Goal: Contribute content: Contribute content

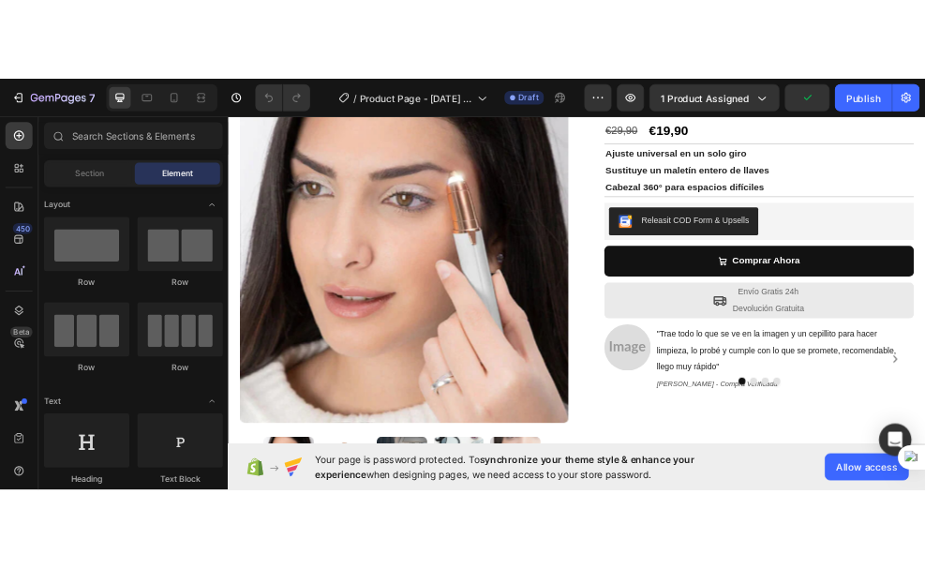
scroll to position [472, 0]
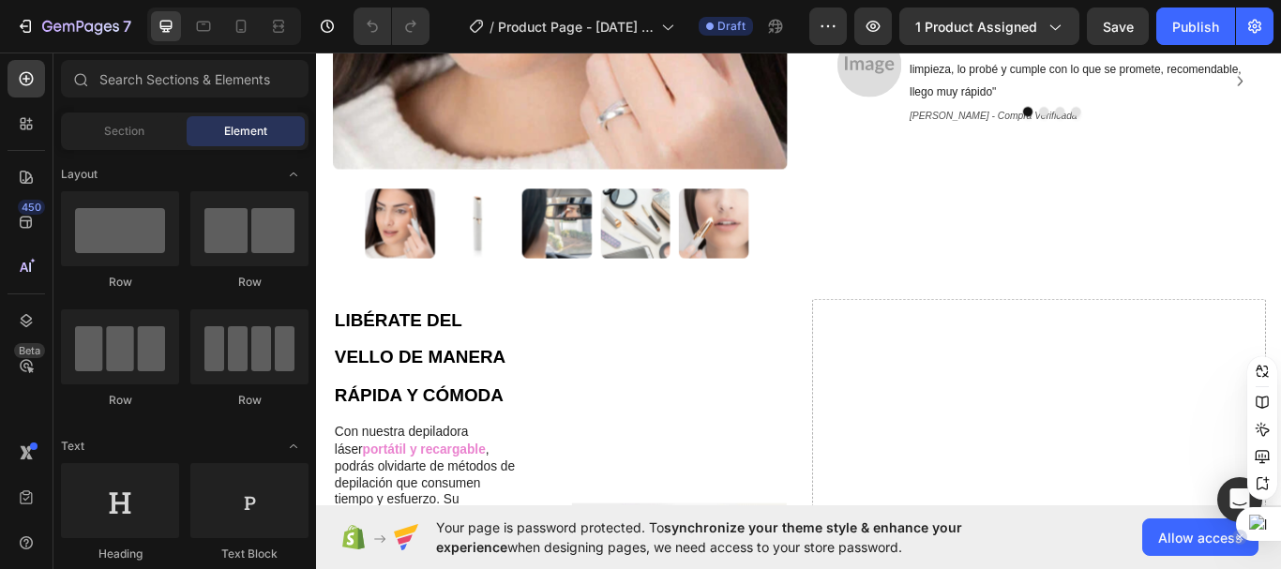
click at [1268, 524] on div at bounding box center [1258, 524] width 45 height 34
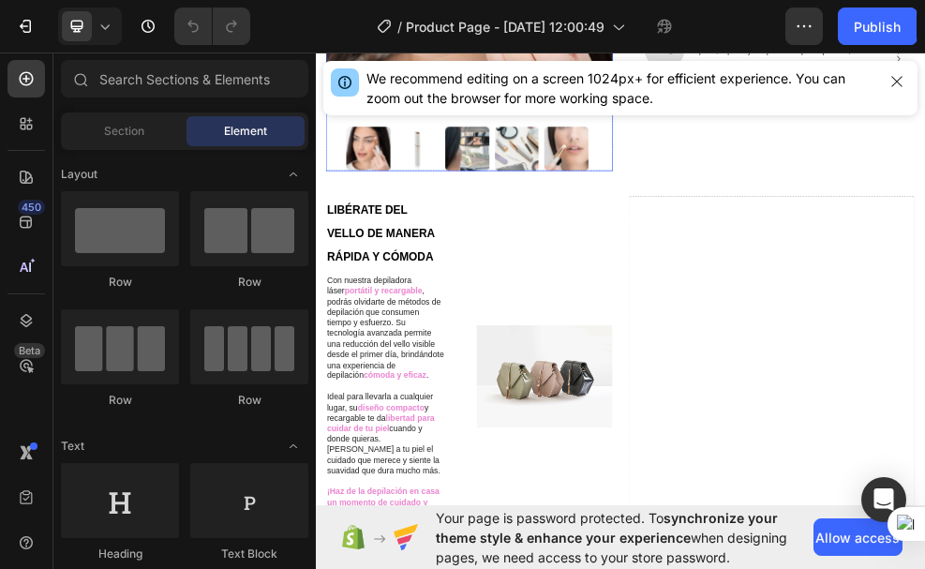
click at [558, 233] on img at bounding box center [596, 243] width 82 height 82
drag, startPoint x: 558, startPoint y: 233, endPoint x: 644, endPoint y: 266, distance: 92.3
click at [558, 233] on img at bounding box center [596, 243] width 82 height 82
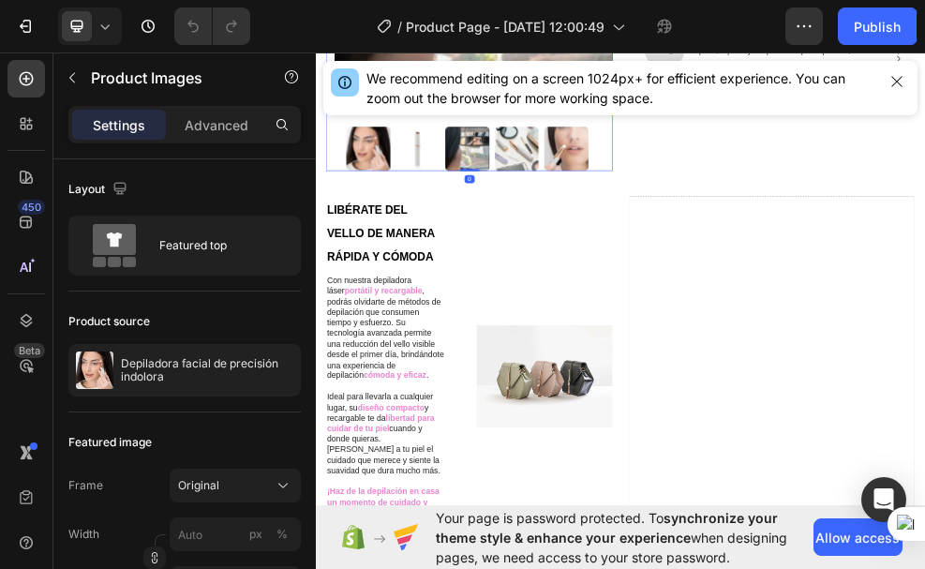
click at [558, 230] on div at bounding box center [596, 243] width 82 height 82
click at [777, 221] on img at bounding box center [779, 243] width 82 height 82
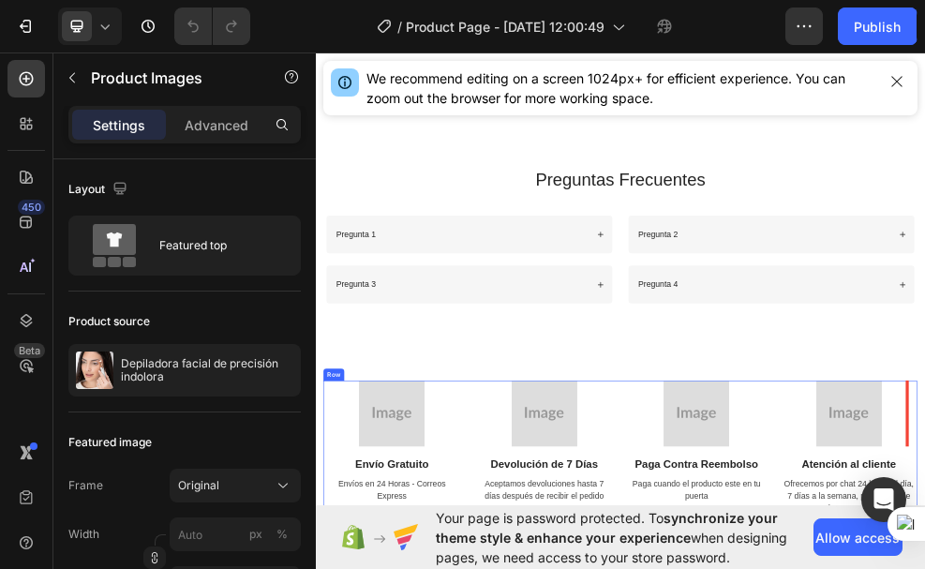
scroll to position [3148, 0]
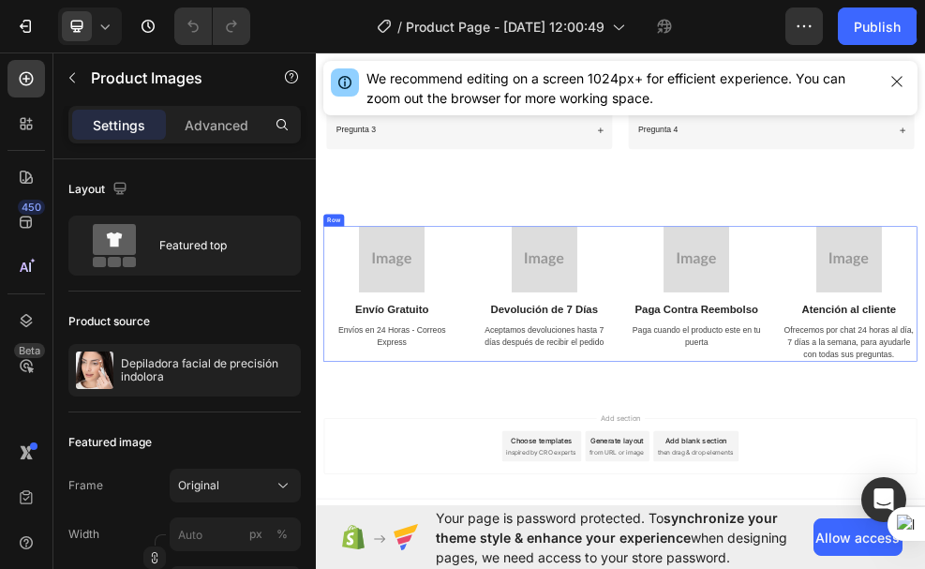
drag, startPoint x: 777, startPoint y: 221, endPoint x: 1581, endPoint y: 804, distance: 992.9
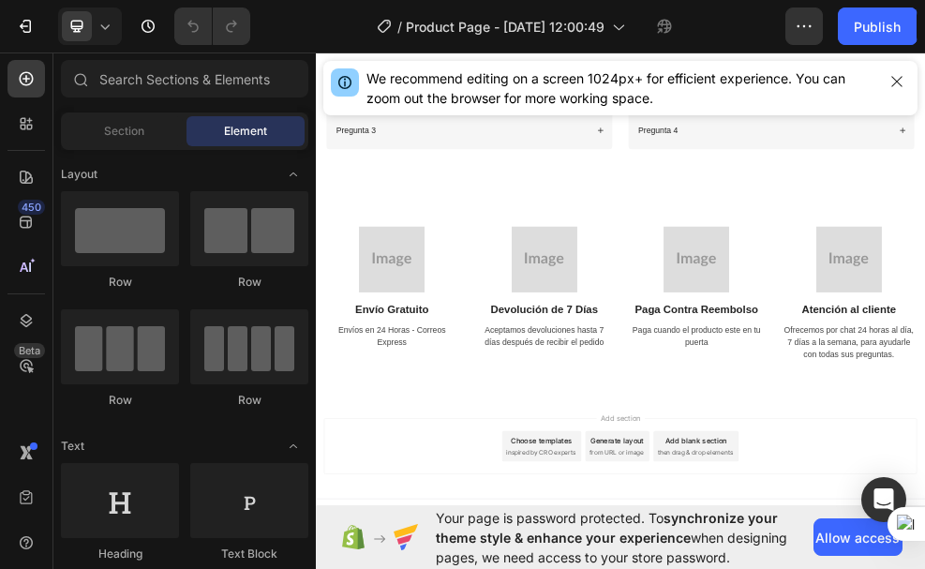
scroll to position [2651, 0]
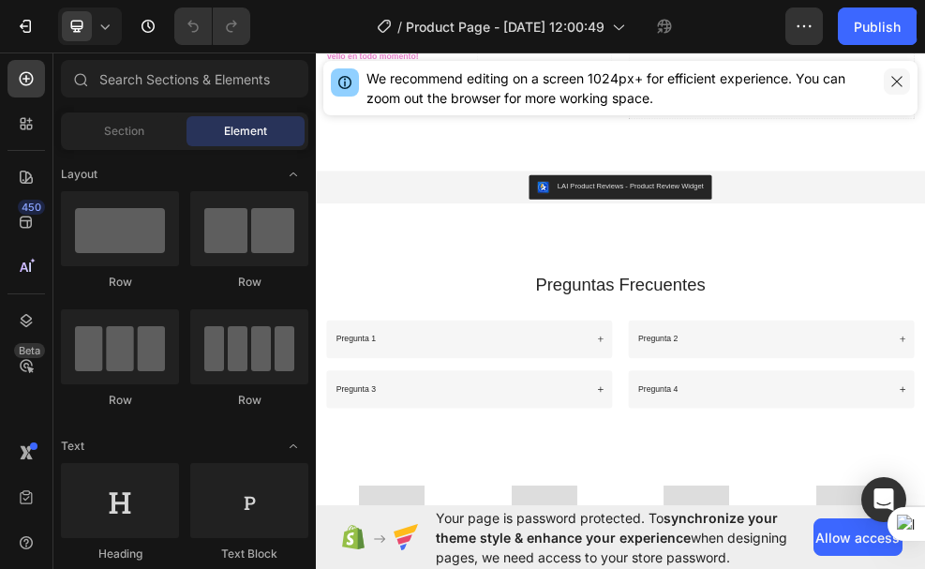
click at [894, 77] on icon "button" at bounding box center [897, 81] width 15 height 15
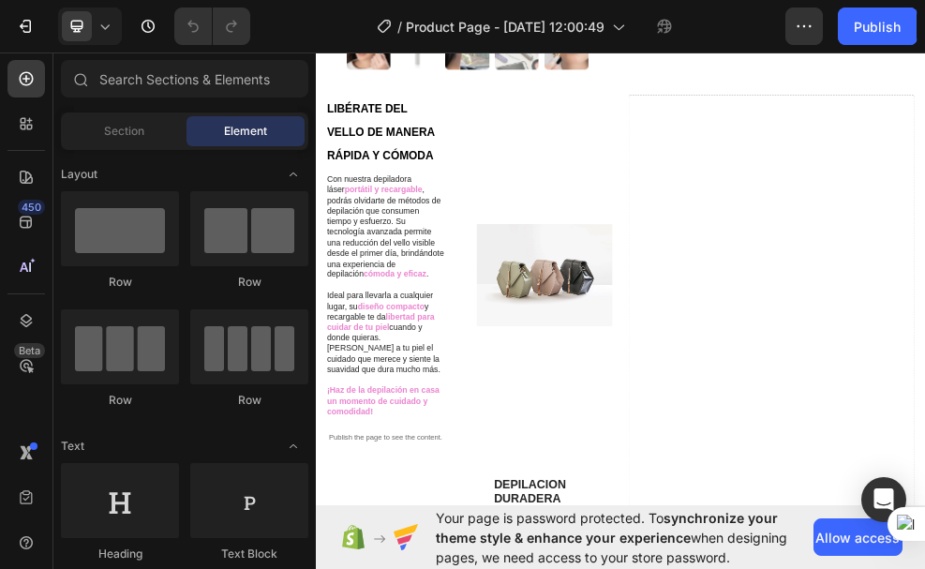
scroll to position [160, 0]
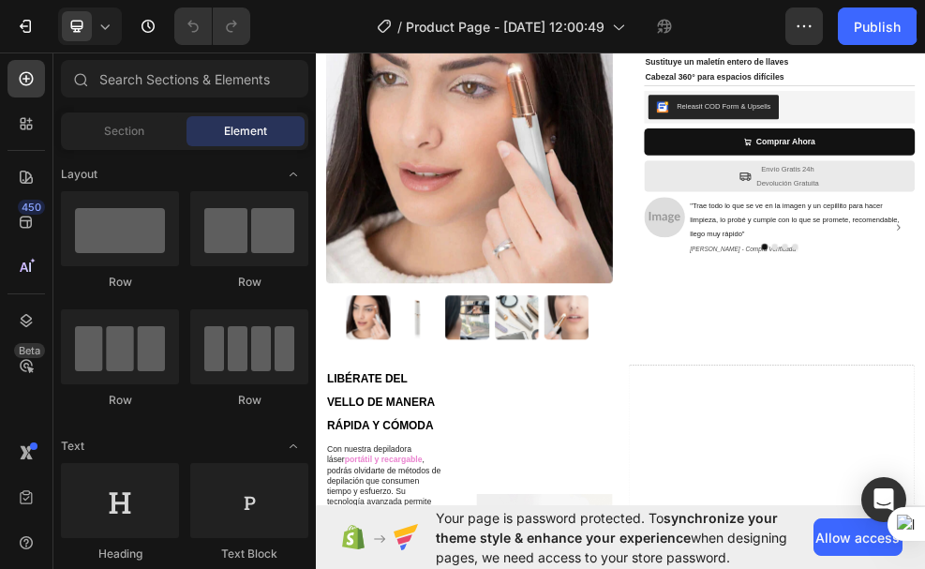
click at [919, 52] on div "7 Version history / Product Page - [DATE] 12:00:49 Draft Preview 1 product assi…" at bounding box center [462, 26] width 925 height 53
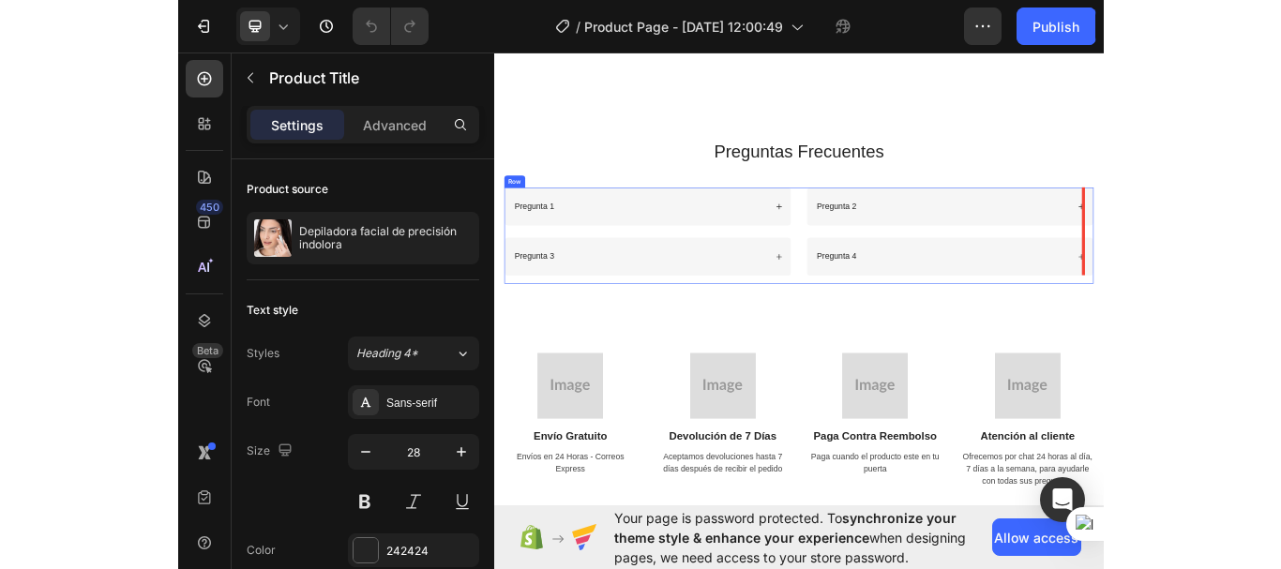
scroll to position [3148, 0]
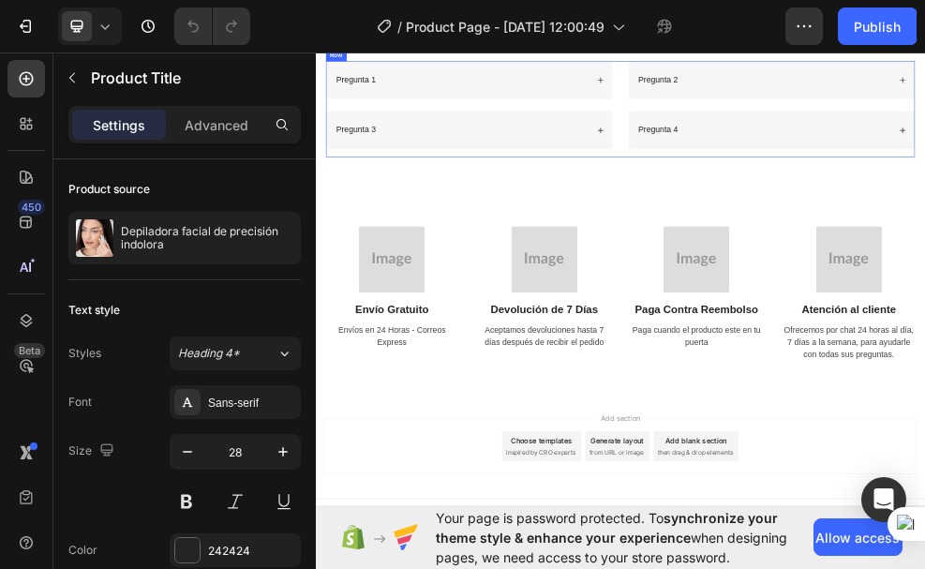
drag, startPoint x: 957, startPoint y: 142, endPoint x: 1562, endPoint y: 804, distance: 897.3
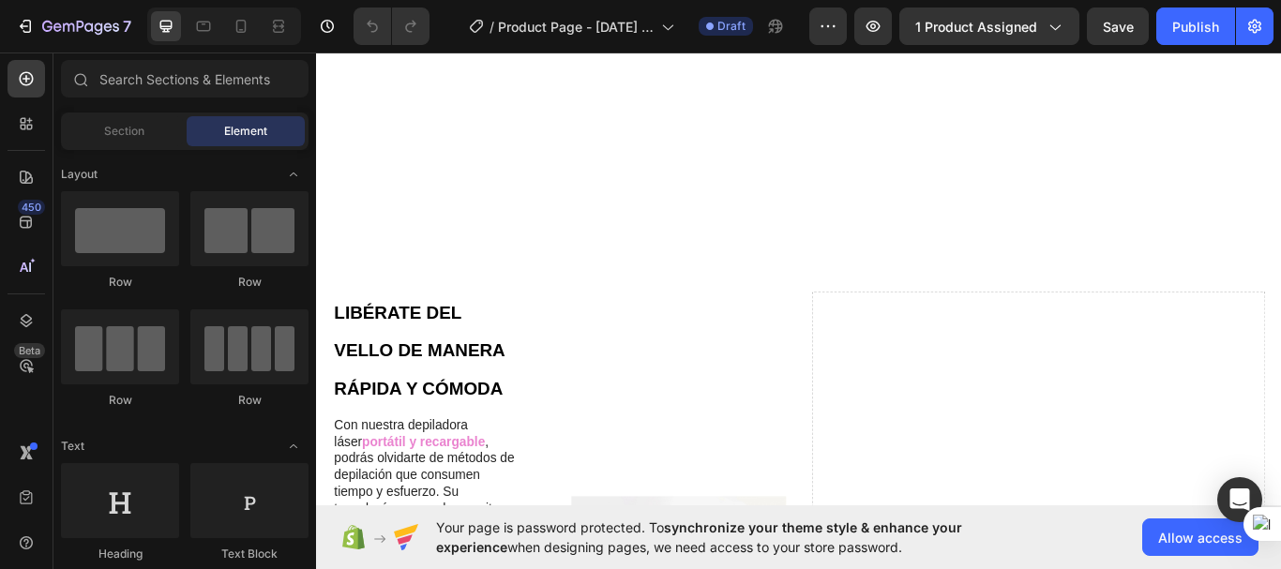
scroll to position [943, 0]
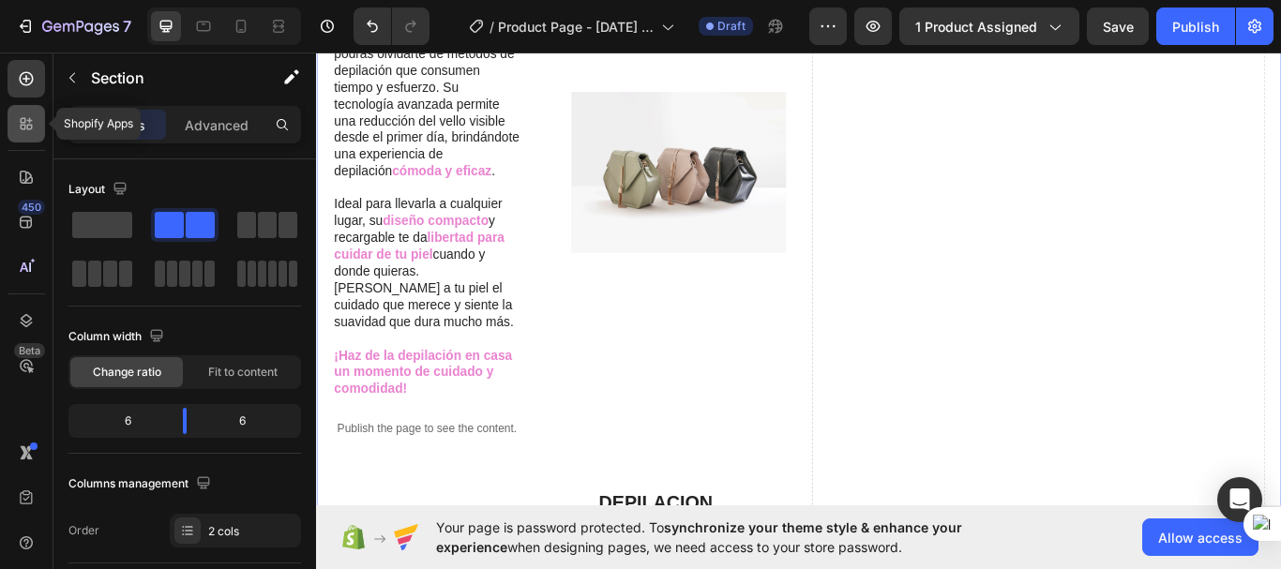
click at [30, 115] on icon at bounding box center [26, 123] width 19 height 19
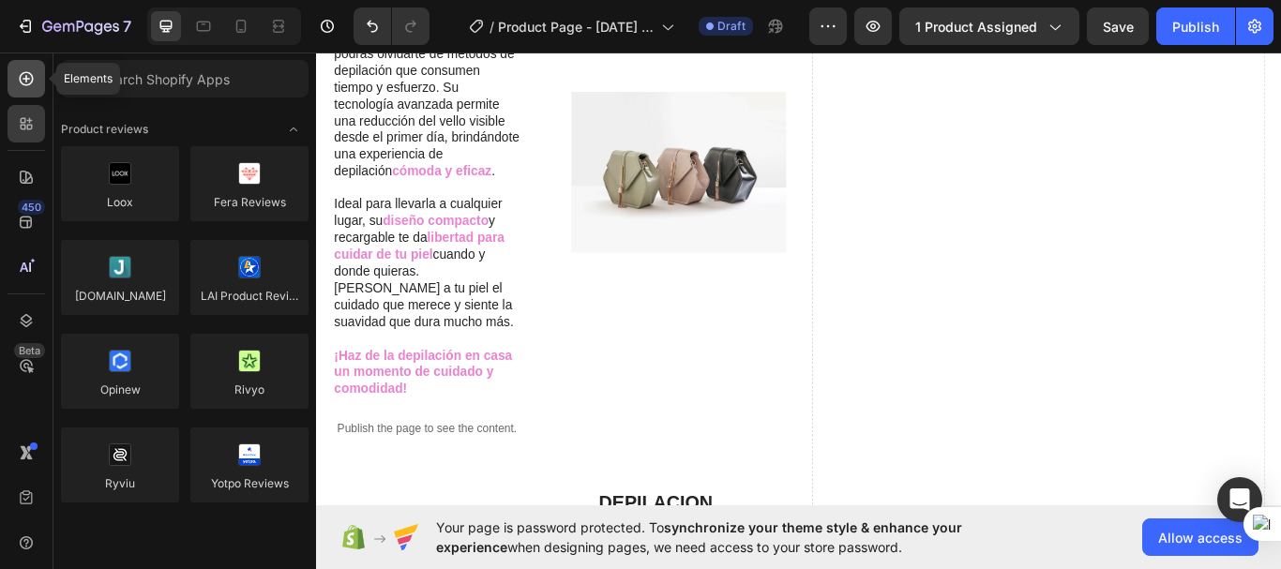
click at [30, 79] on icon at bounding box center [27, 79] width 8 height 8
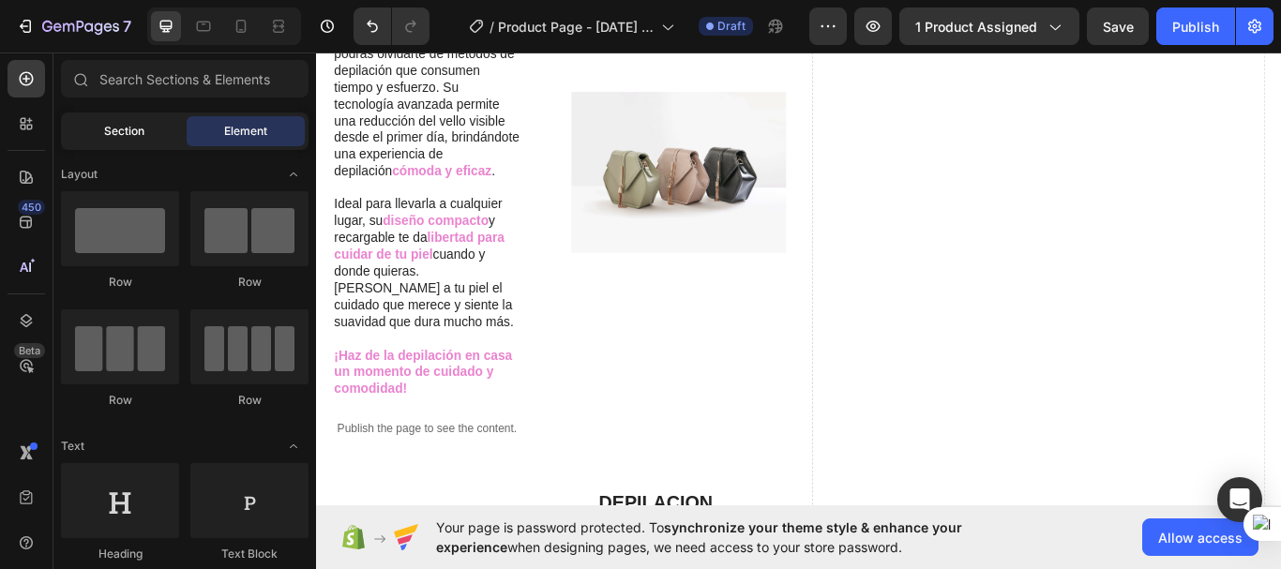
click at [140, 131] on span "Section" at bounding box center [124, 131] width 40 height 17
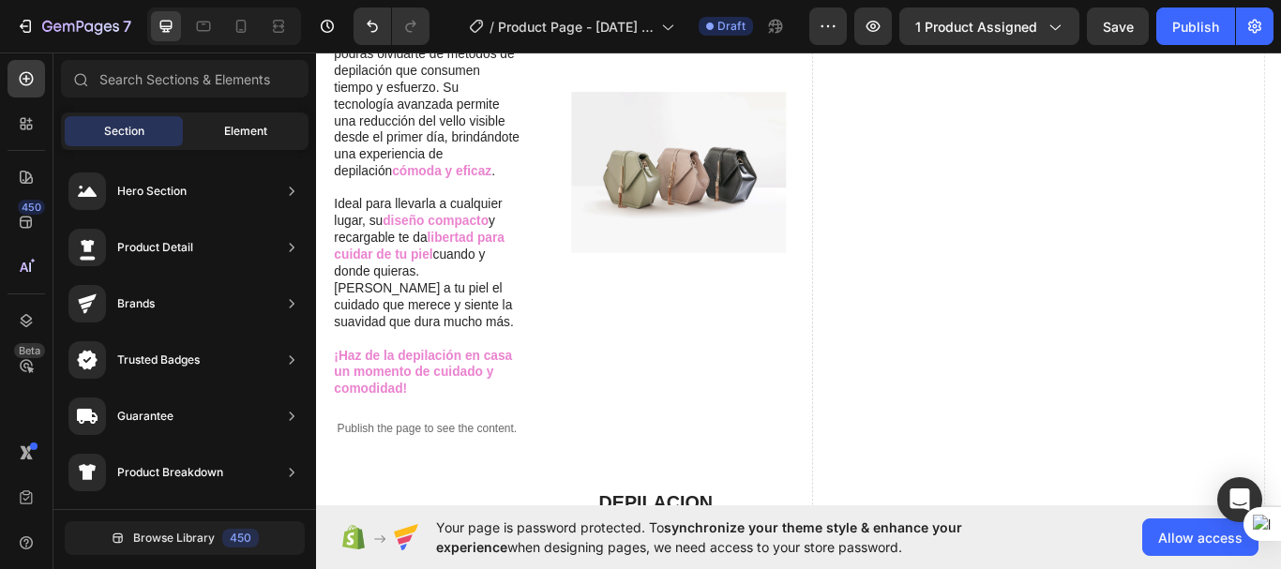
click at [218, 131] on div "Element" at bounding box center [246, 131] width 118 height 30
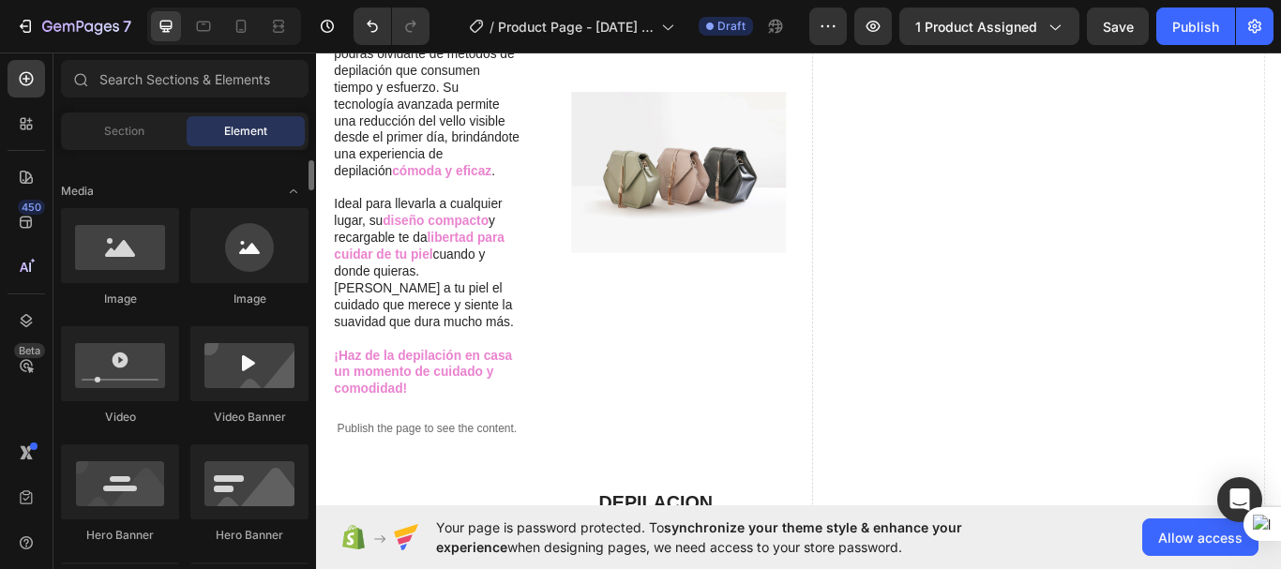
scroll to position [534, 0]
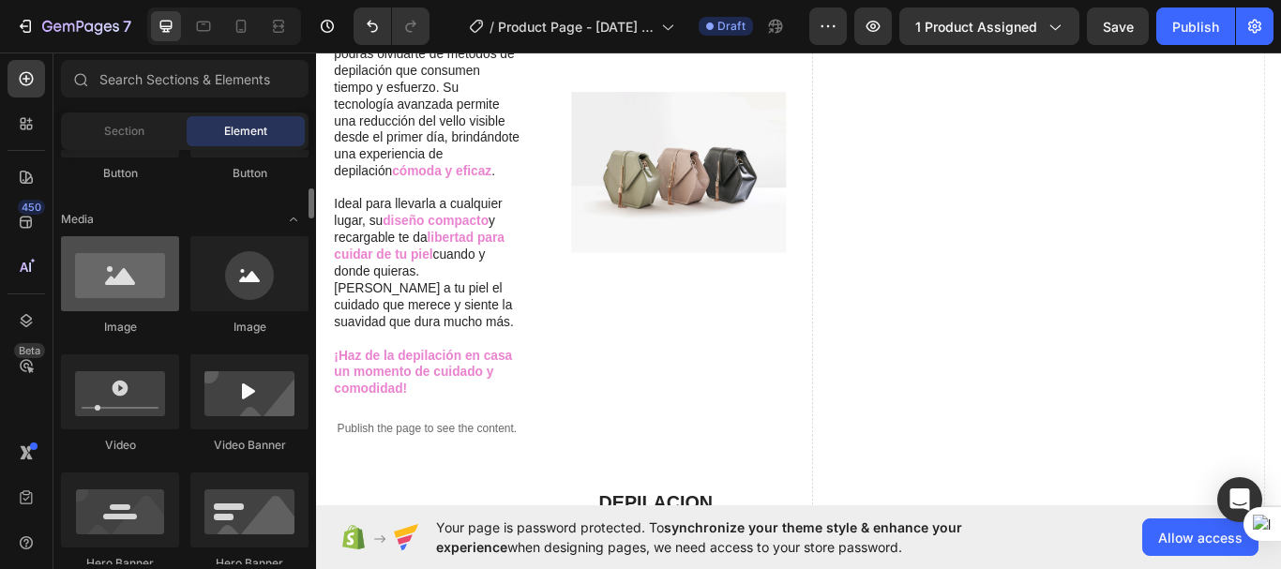
click at [123, 287] on div at bounding box center [120, 273] width 118 height 75
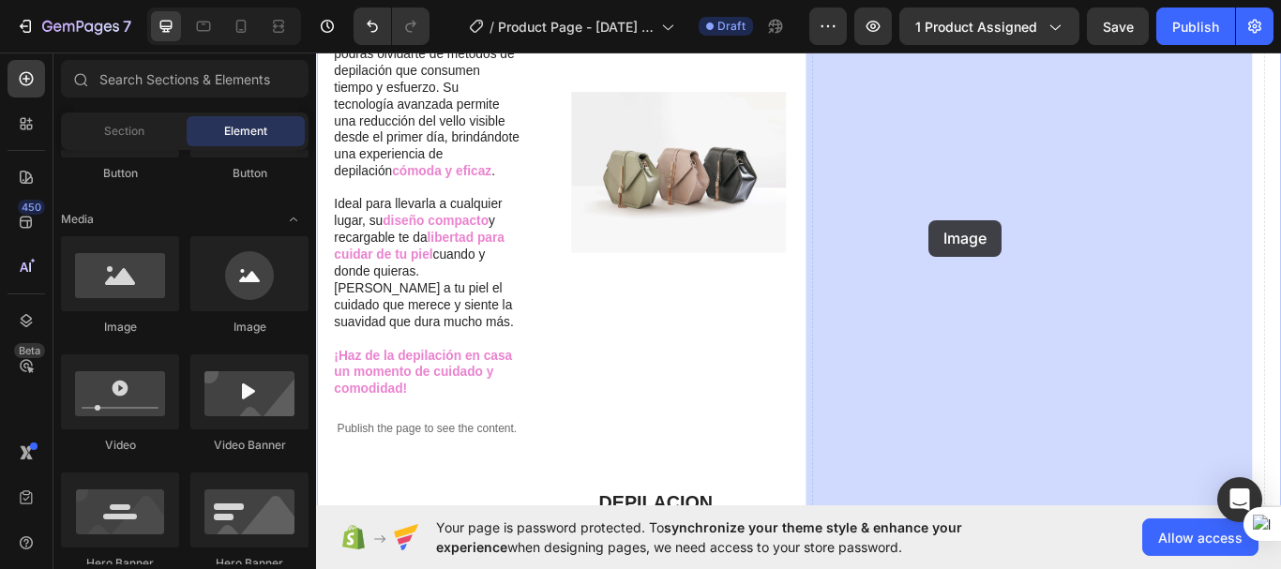
drag, startPoint x: 458, startPoint y: 308, endPoint x: 1064, endPoint y: 248, distance: 608.7
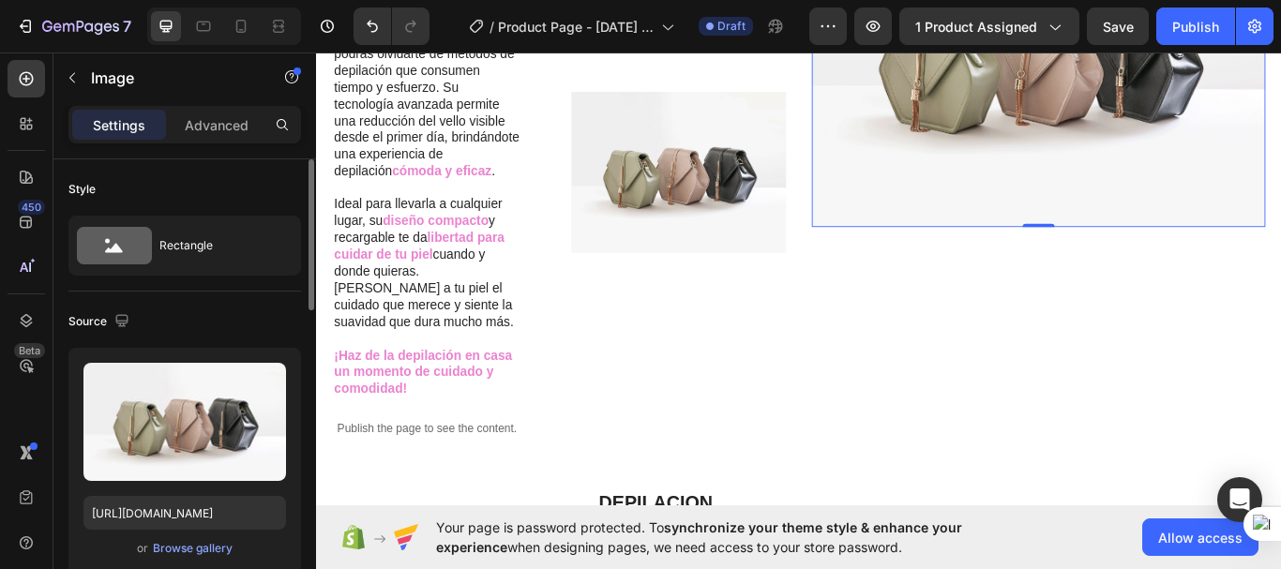
click at [191, 538] on div "or Browse gallery" at bounding box center [184, 548] width 203 height 23
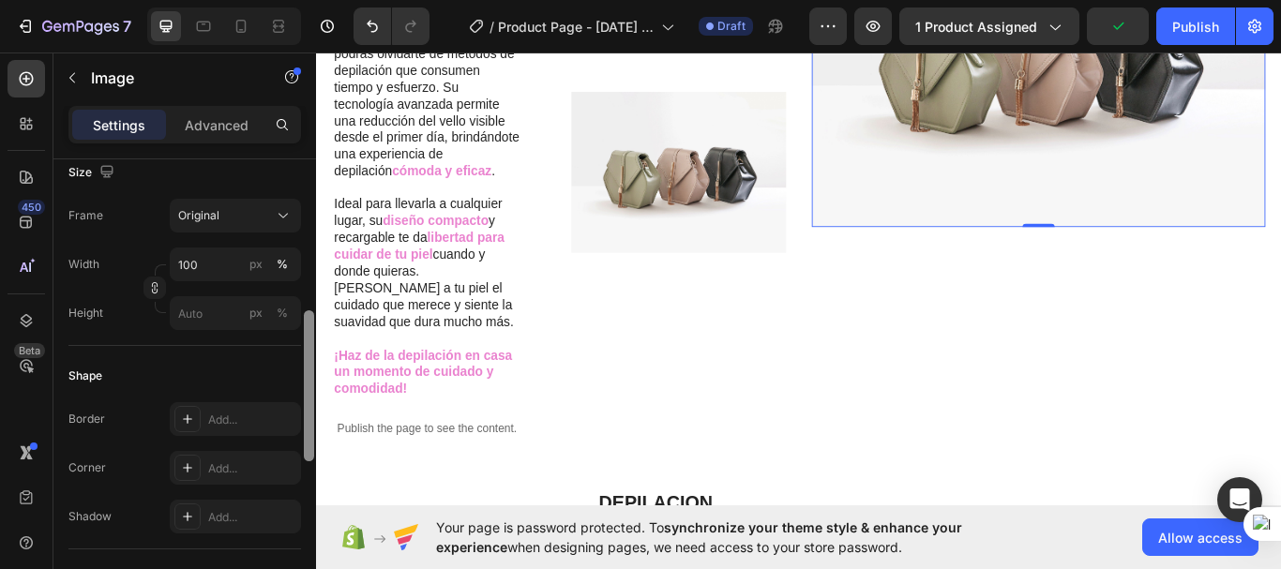
click at [309, 330] on div at bounding box center [309, 390] width 14 height 463
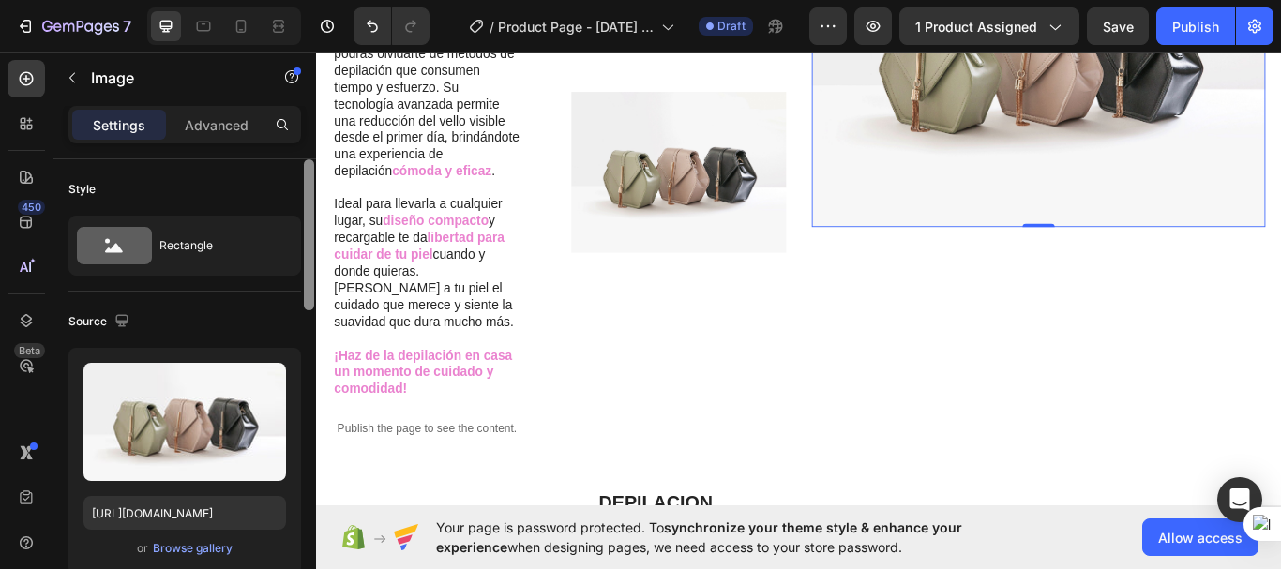
click at [311, 295] on div at bounding box center [309, 390] width 14 height 463
click at [181, 543] on div "Browse gallery" at bounding box center [193, 548] width 80 height 17
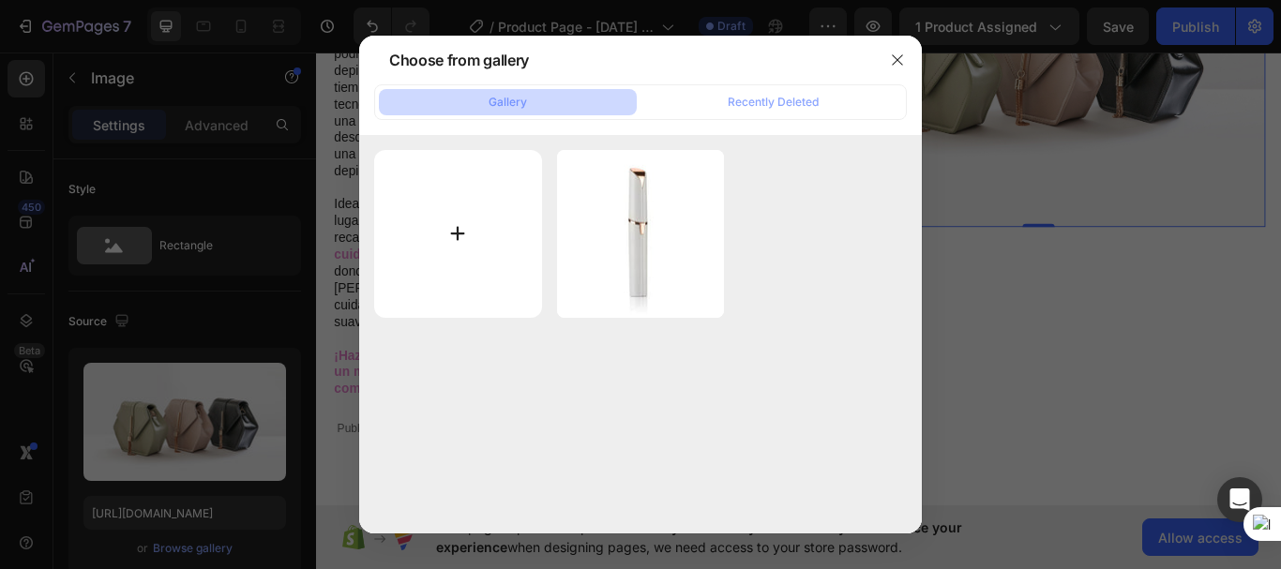
click at [458, 227] on input "file" at bounding box center [458, 234] width 168 height 168
type input "C:\fakepath\depiladora_prod_5_720x720_68aea7c0-4ddc-4647-8a29-4ac7da15cef7.webp"
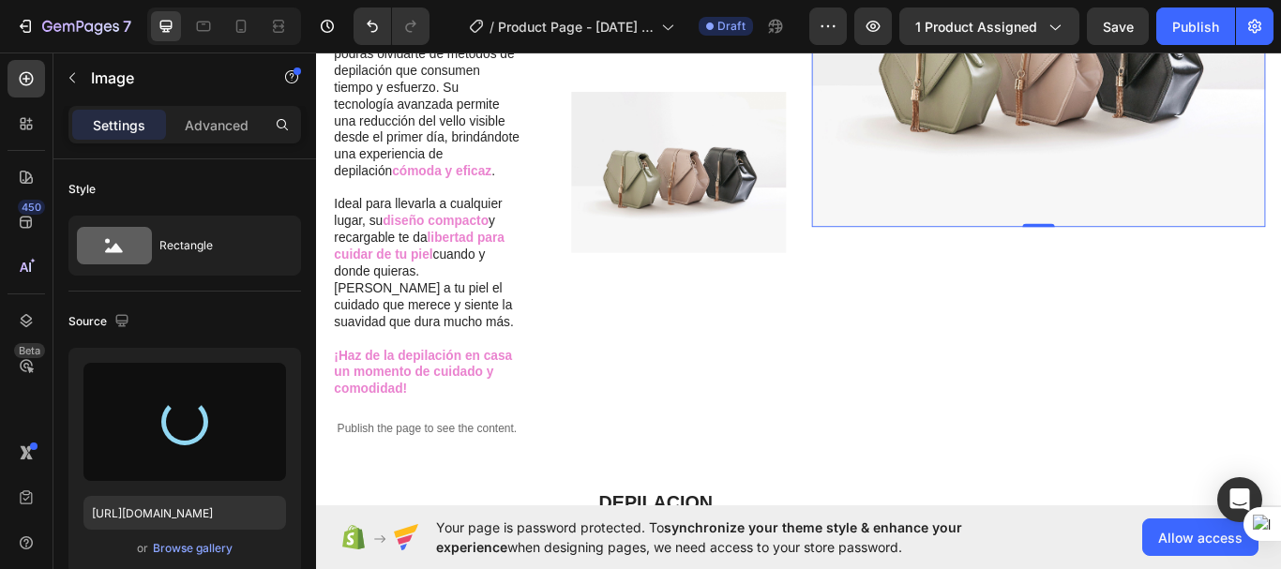
type input "[URL][DOMAIN_NAME]"
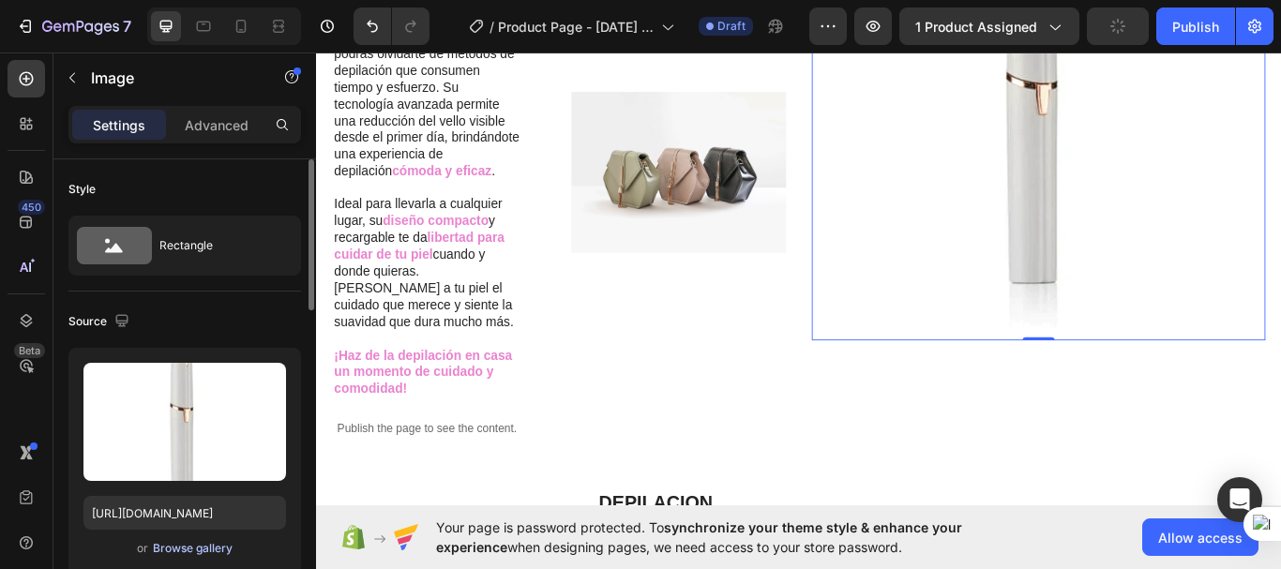
click at [194, 547] on div "Browse gallery" at bounding box center [193, 548] width 80 height 17
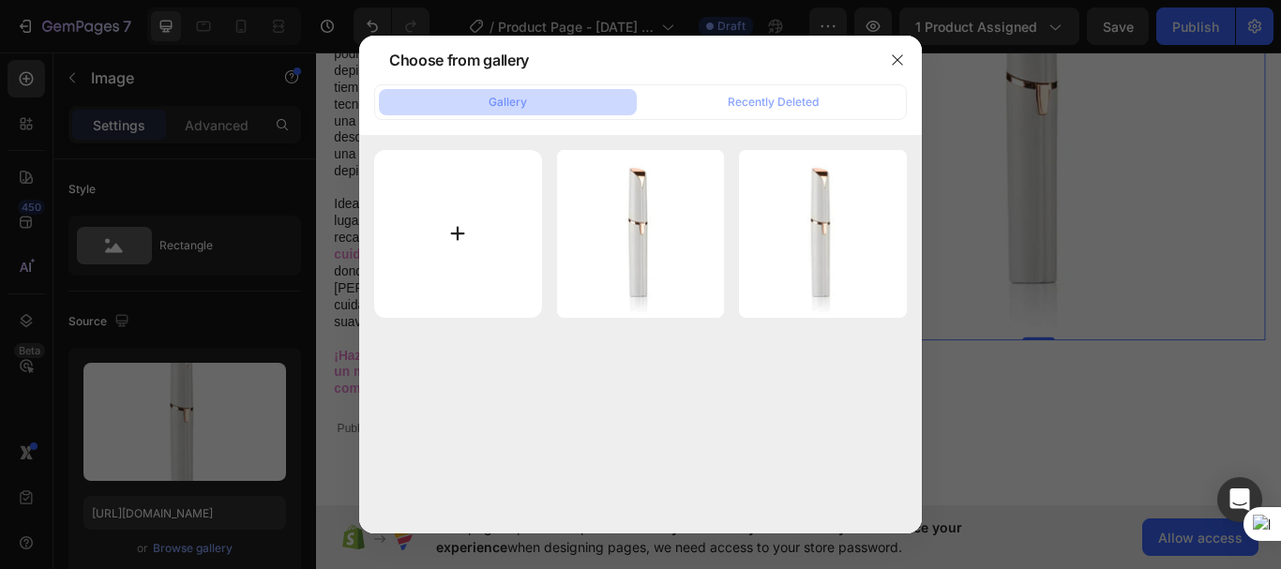
click at [453, 229] on input "file" at bounding box center [458, 234] width 168 height 168
type input "C:\fakepath\video de deiladora.webp"
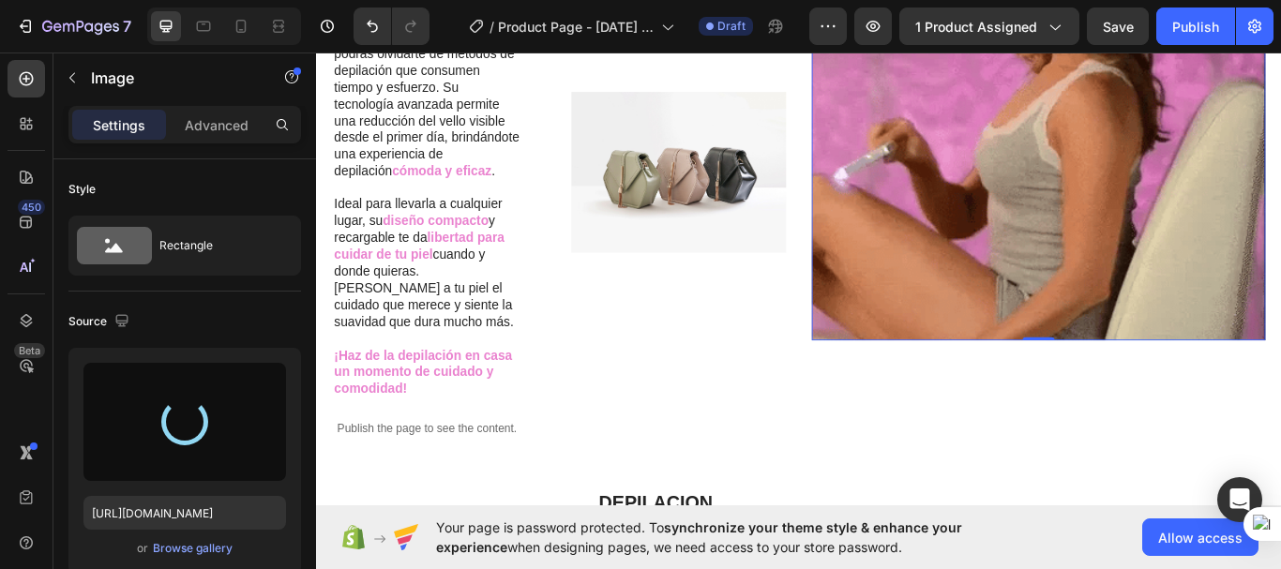
type input "[URL][DOMAIN_NAME]"
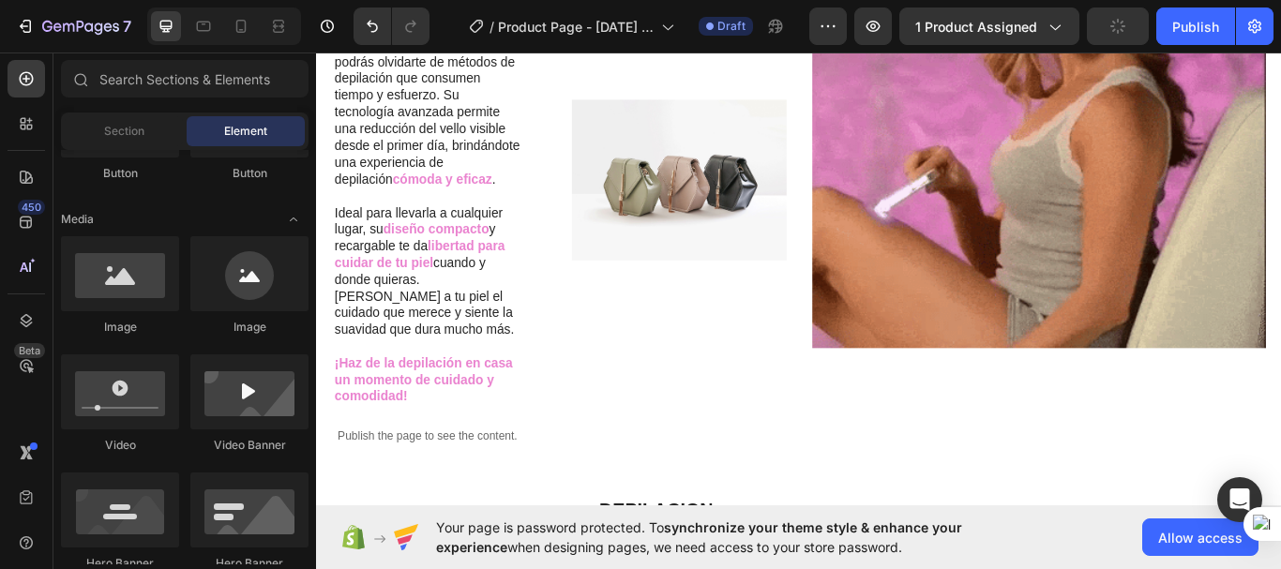
scroll to position [472, 0]
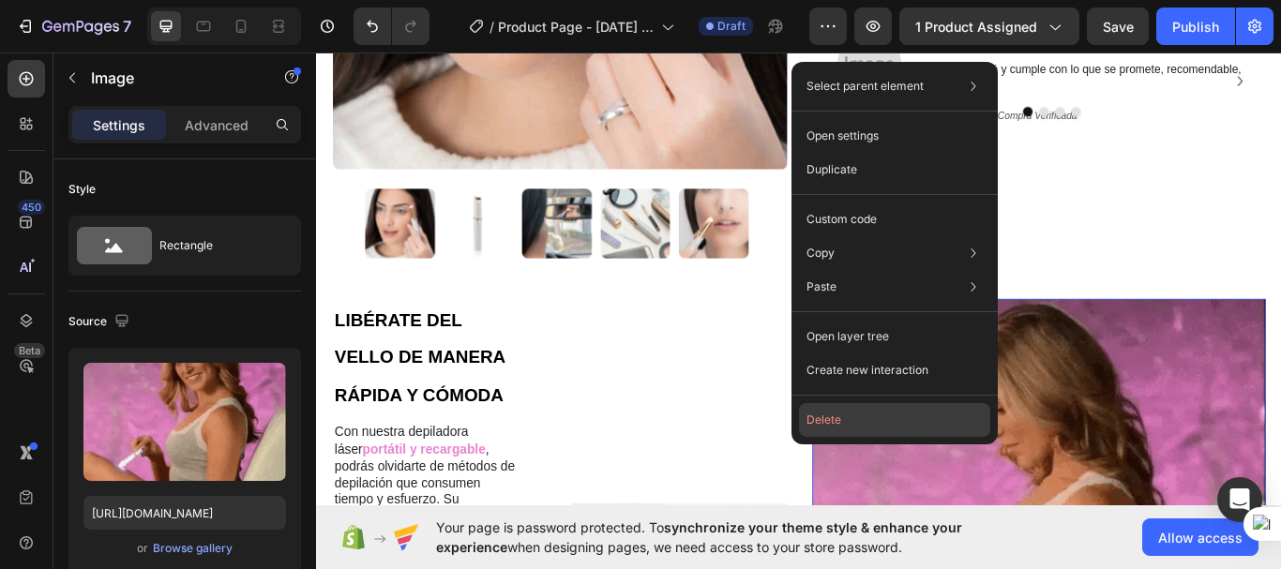
click at [834, 416] on button "Delete" at bounding box center [894, 420] width 191 height 34
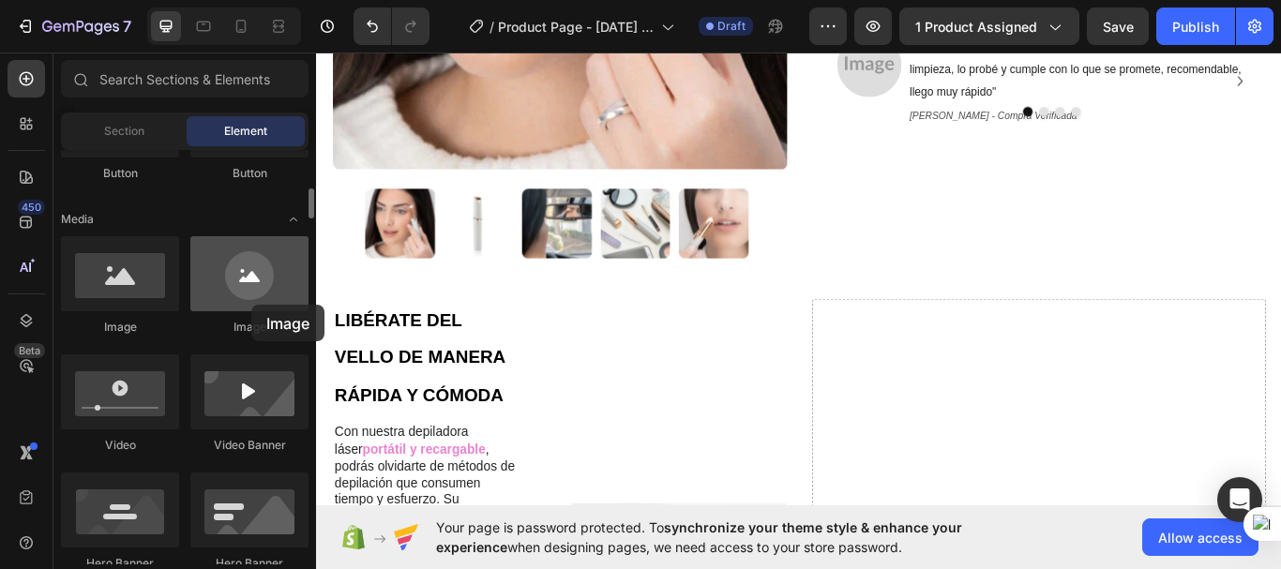
click at [251, 305] on div at bounding box center [249, 273] width 118 height 75
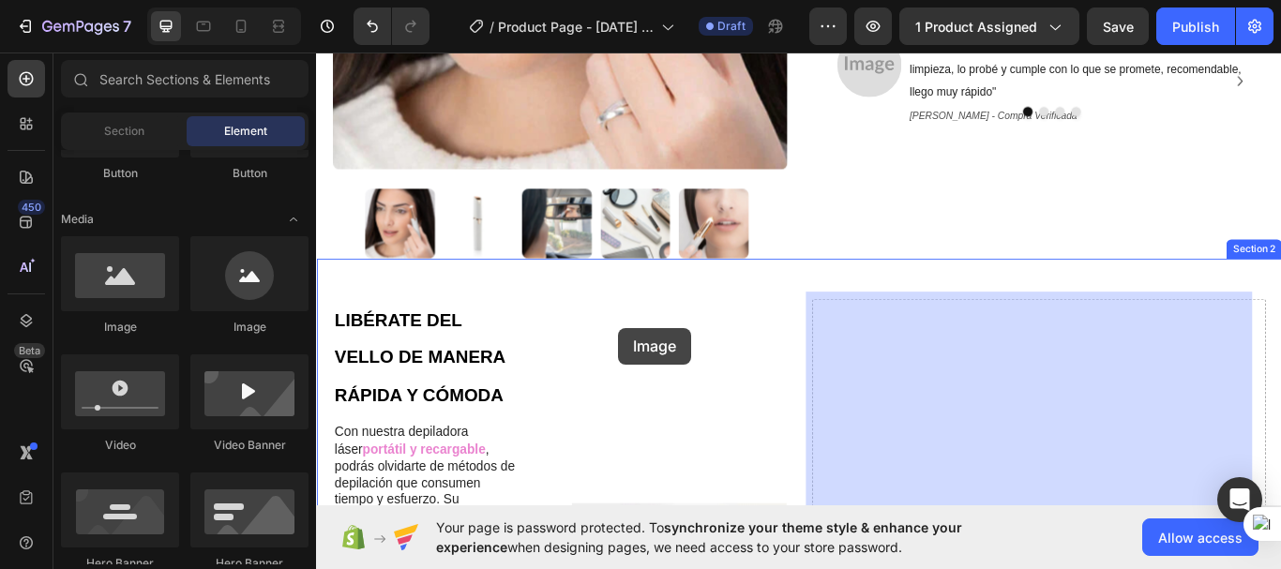
drag, startPoint x: 567, startPoint y: 353, endPoint x: 964, endPoint y: 375, distance: 397.2
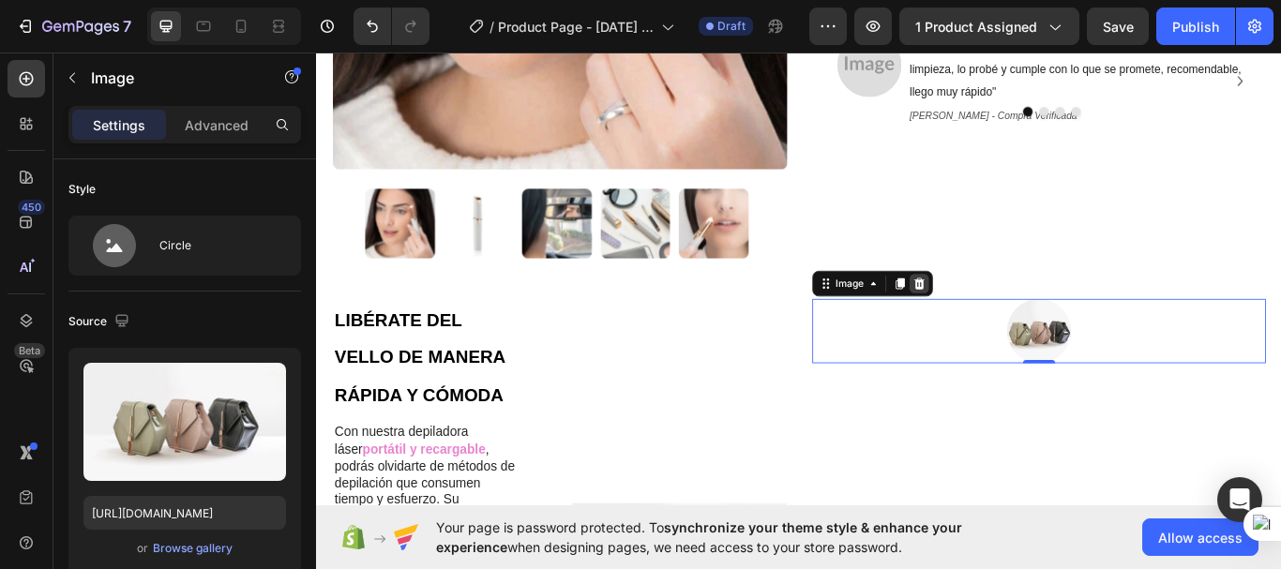
click at [1014, 315] on icon at bounding box center [1019, 321] width 12 height 13
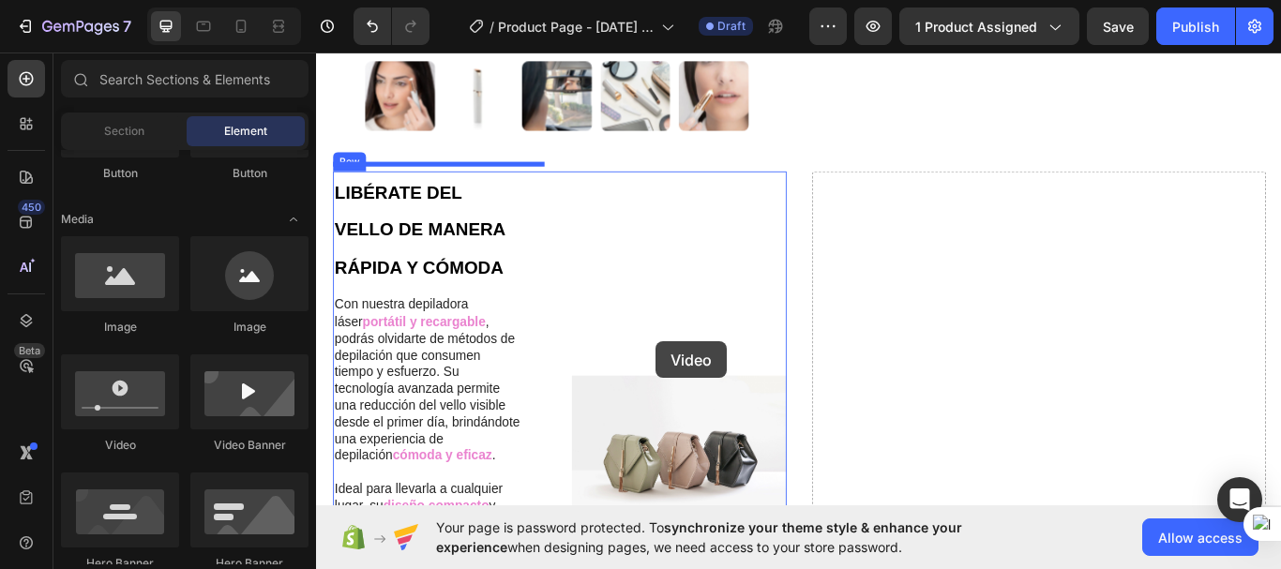
scroll to position [665, 0]
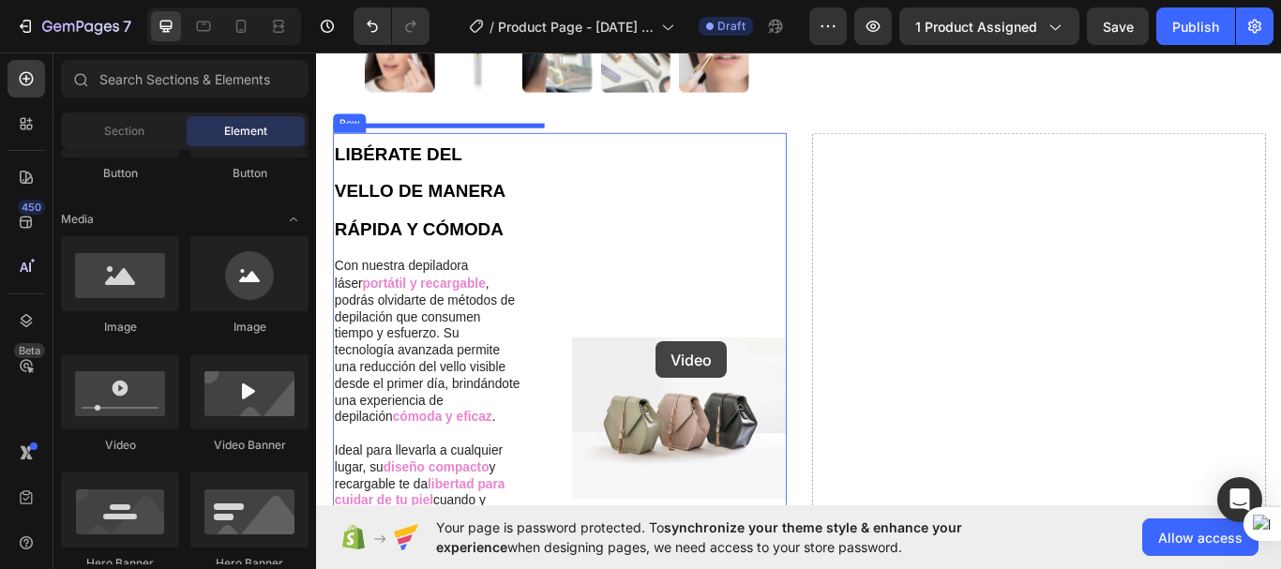
drag, startPoint x: 440, startPoint y: 449, endPoint x: 745, endPoint y: 308, distance: 336.9
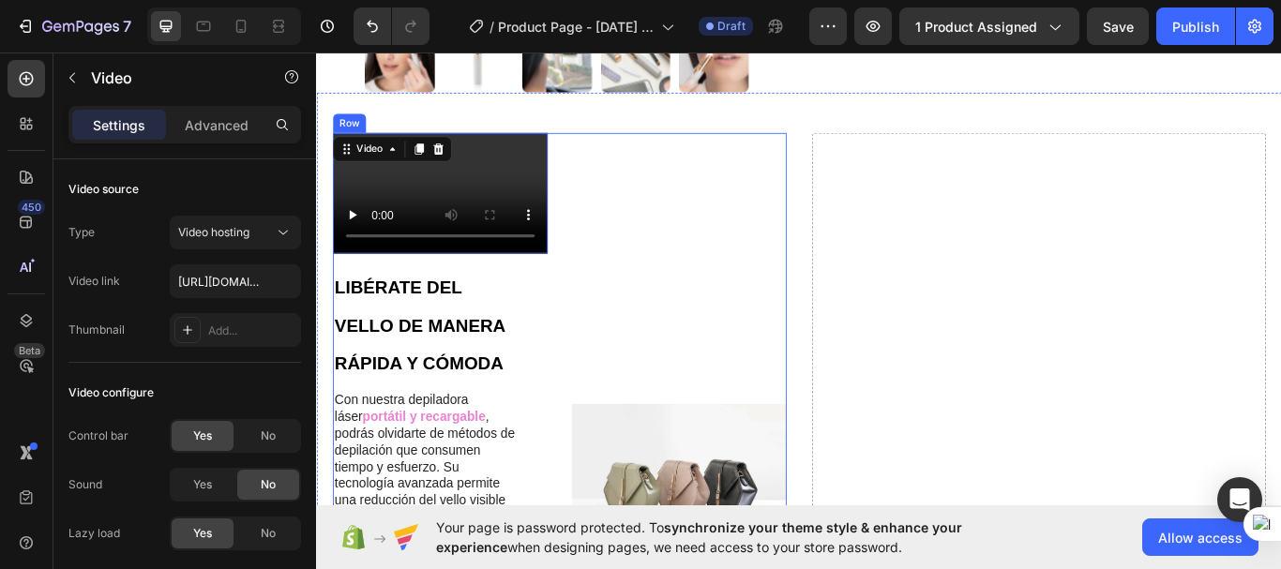
scroll to position [680, 0]
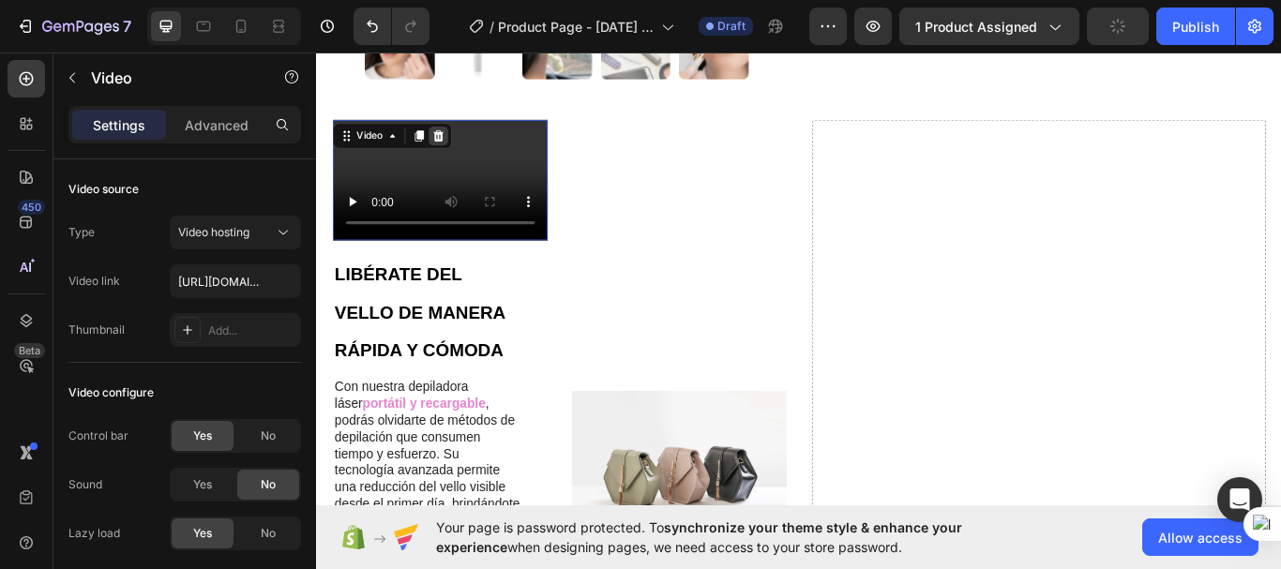
click at [455, 143] on icon at bounding box center [458, 149] width 12 height 13
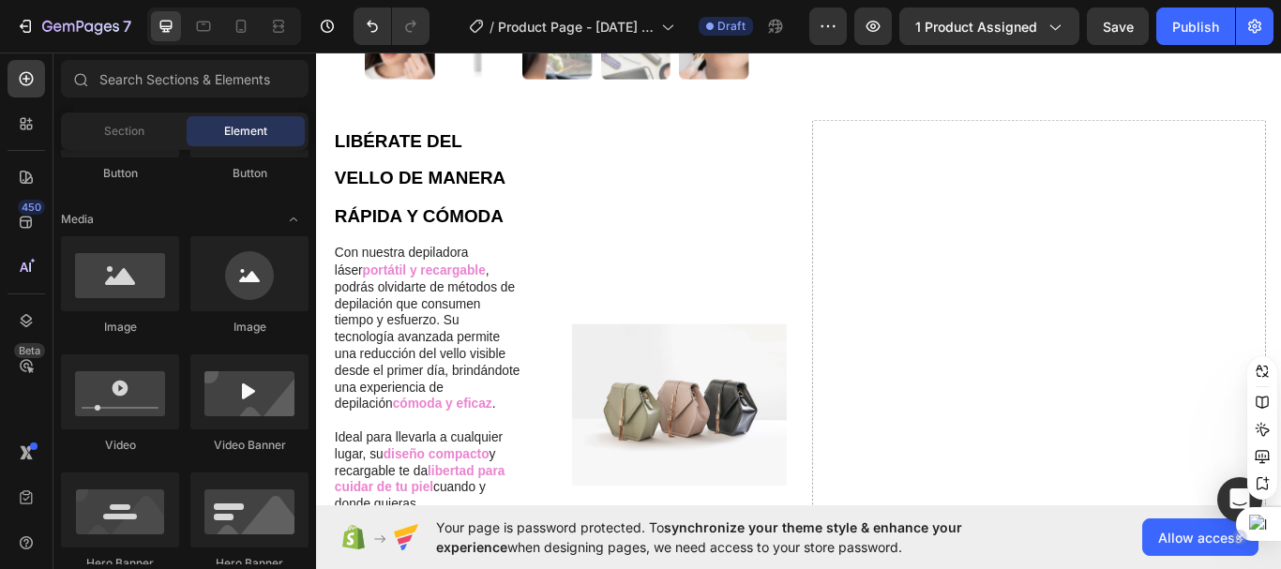
click at [1262, 528] on div at bounding box center [1258, 524] width 45 height 34
drag, startPoint x: 1355, startPoint y: 48, endPoint x: 997, endPoint y: 236, distance: 404.7
